Goal: Task Accomplishment & Management: Use online tool/utility

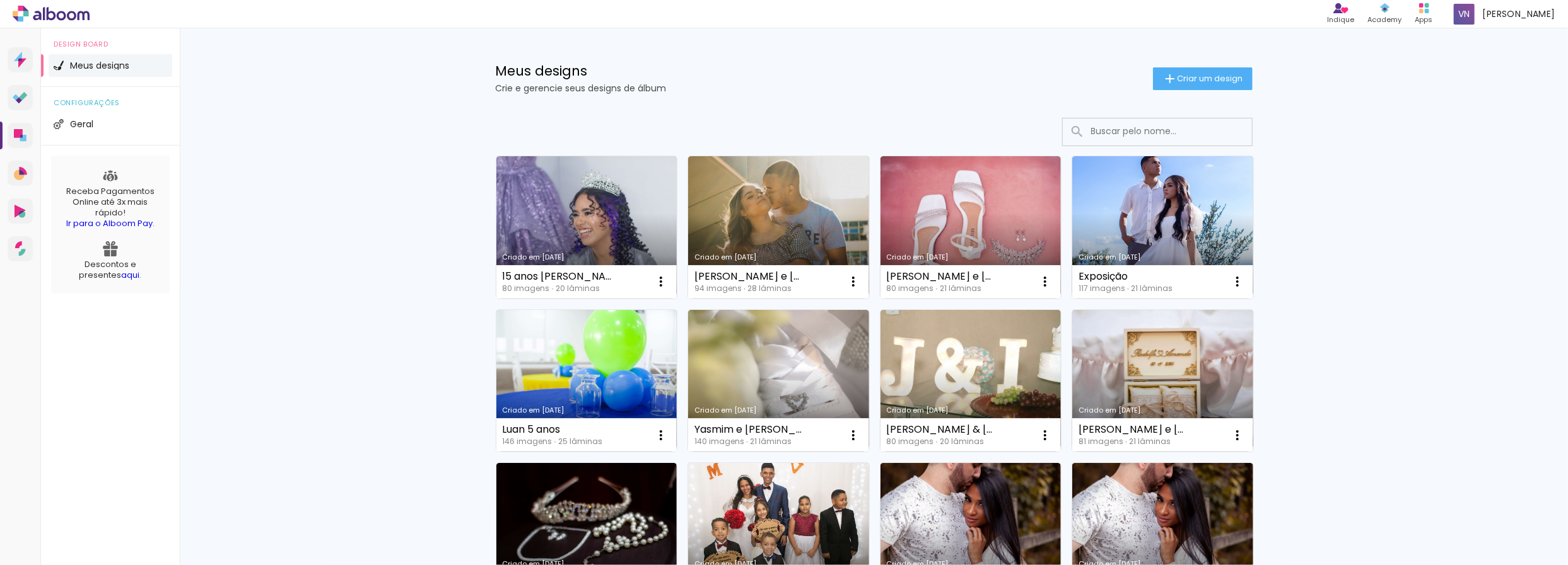
scroll to position [157, 0]
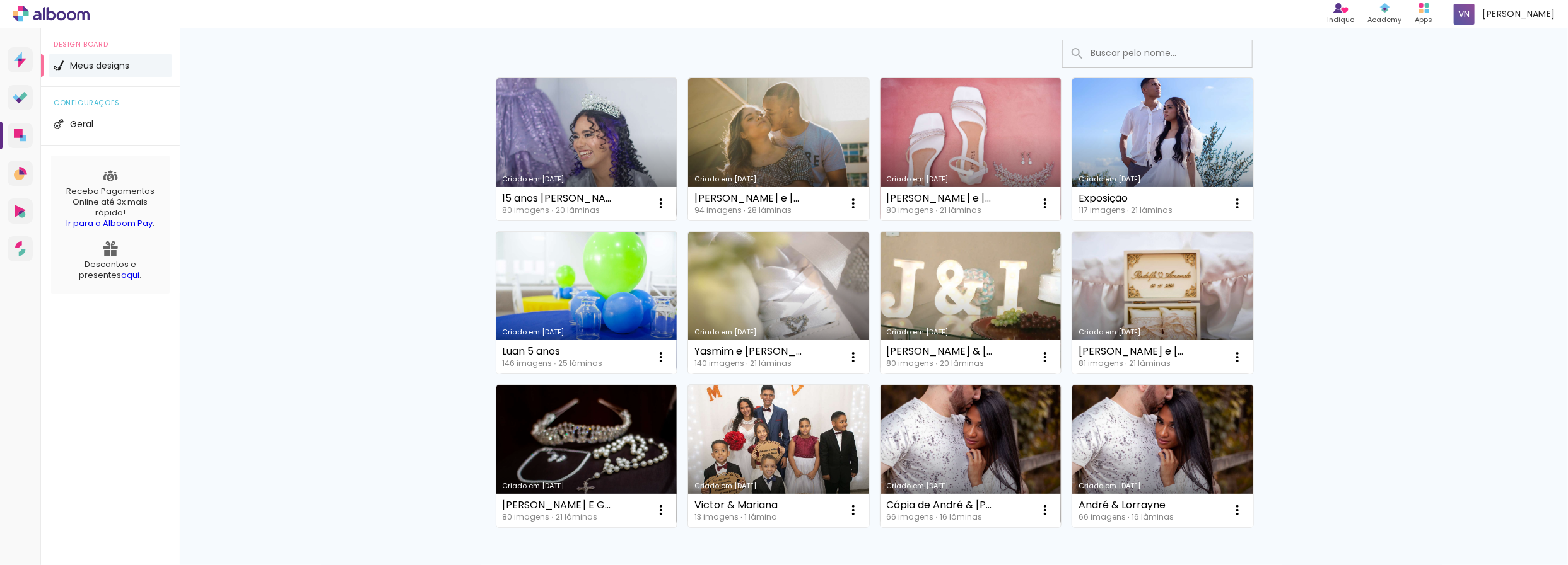
click at [942, 141] on link "Criado em [DATE]" at bounding box center [971, 150] width 181 height 142
